Goal: Transaction & Acquisition: Purchase product/service

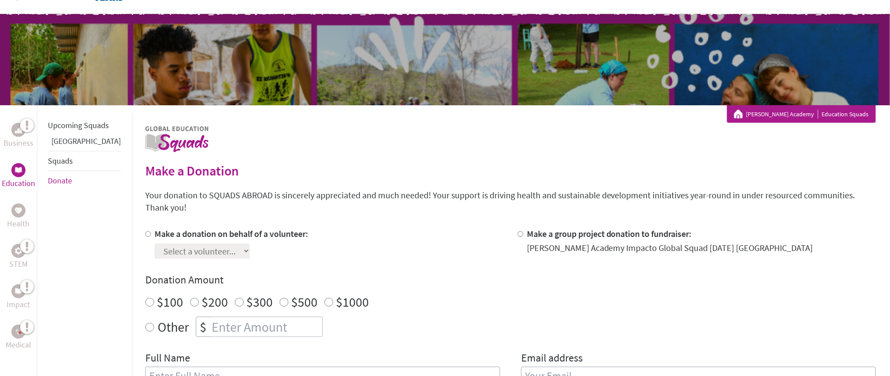
scroll to position [117, 0]
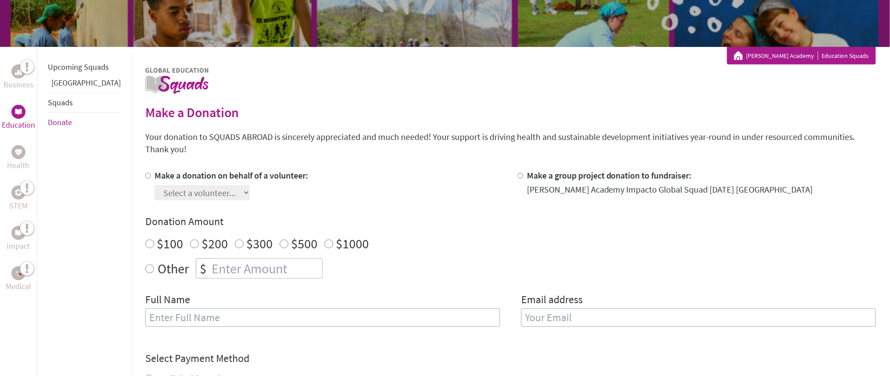
click at [145, 173] on input "Make a donation on behalf of a volunteer:" at bounding box center [148, 176] width 6 height 6
radio input "true"
click at [145, 173] on input "Make a donation on behalf of a volunteer:" at bounding box center [148, 176] width 6 height 6
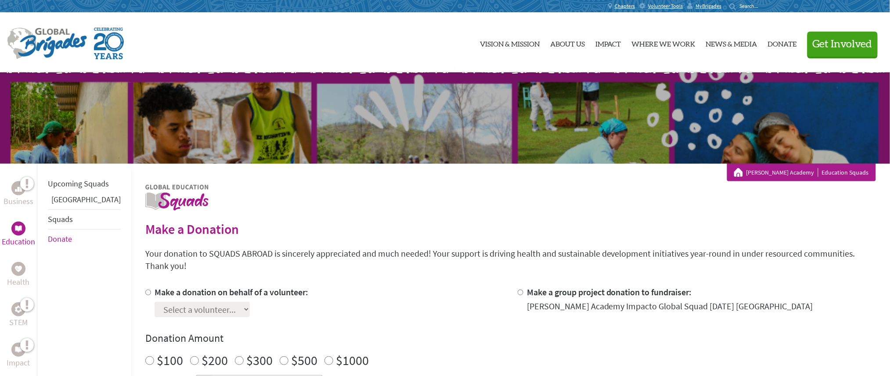
scroll to position [58, 0]
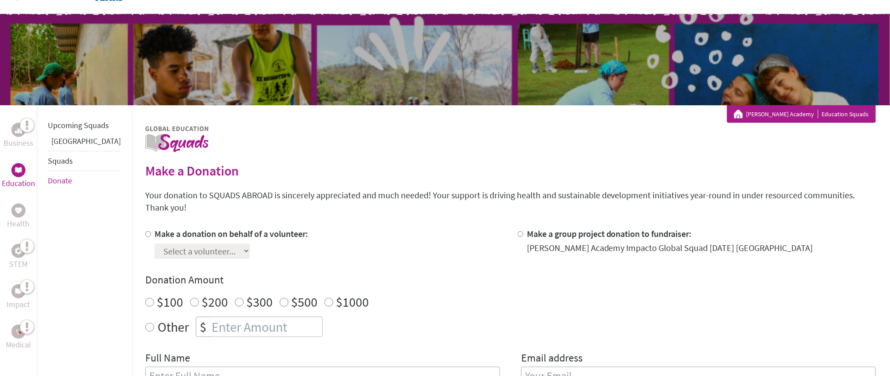
click at [517, 231] on input "Make a group project donation to fundraiser:" at bounding box center [520, 234] width 6 height 6
radio input "true"
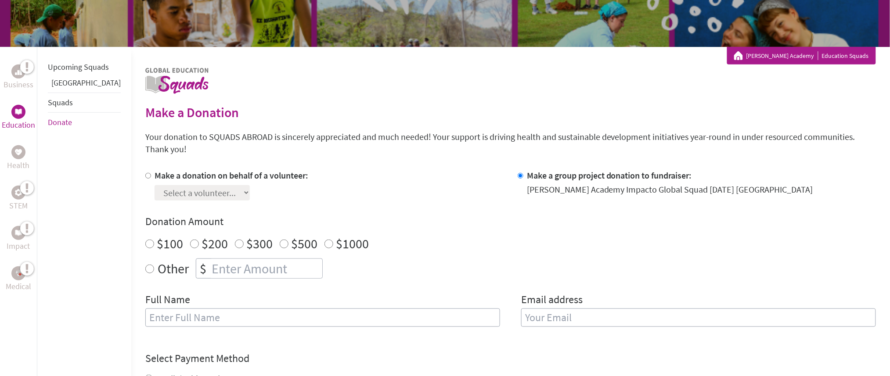
scroll to position [0, 0]
